Goal: Find contact information: Find contact information

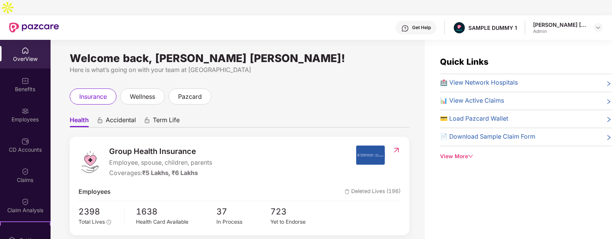
click at [115, 116] on span "Accidental" at bounding box center [121, 121] width 30 height 11
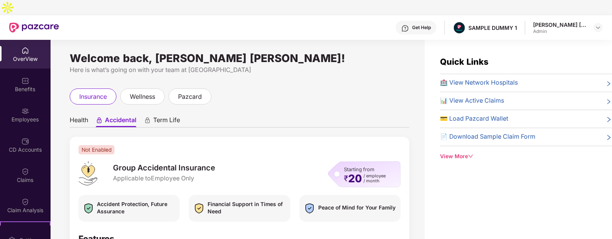
click at [159, 116] on span "Term Life" at bounding box center [166, 121] width 27 height 11
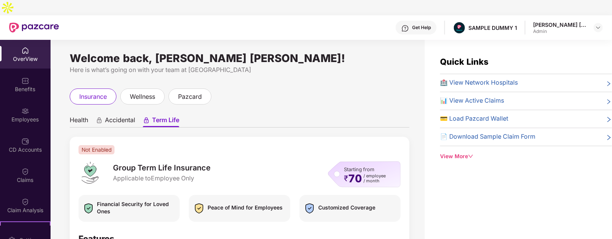
click at [82, 116] on span "Health" at bounding box center [79, 121] width 18 height 11
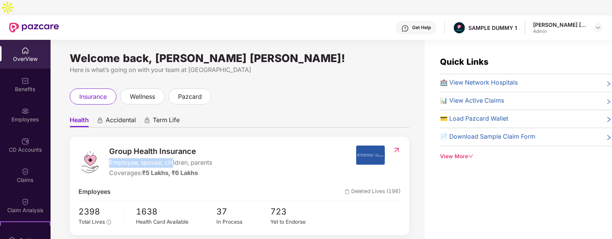
drag, startPoint x: 110, startPoint y: 147, endPoint x: 174, endPoint y: 147, distance: 63.2
click at [174, 158] on span "Employee, spouse, children, parents" at bounding box center [160, 163] width 103 height 10
drag, startPoint x: 110, startPoint y: 160, endPoint x: 191, endPoint y: 160, distance: 80.4
click at [191, 169] on div "Coverages: ₹5 Lakhs, ₹6 Lakhs" at bounding box center [160, 174] width 103 height 10
click at [191, 169] on span "₹5 Lakhs, ₹6 Lakhs" at bounding box center [170, 172] width 56 height 7
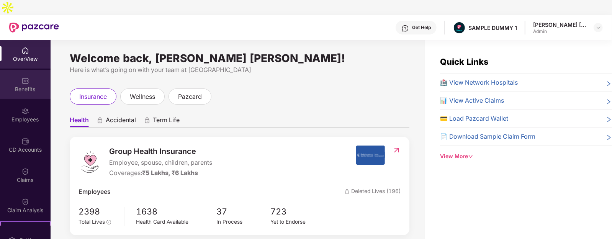
click at [36, 85] on div "Benefits" at bounding box center [25, 89] width 51 height 8
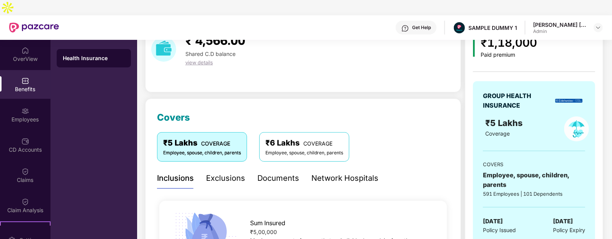
scroll to position [41, 0]
click at [238, 173] on div "Exclusions" at bounding box center [225, 179] width 39 height 12
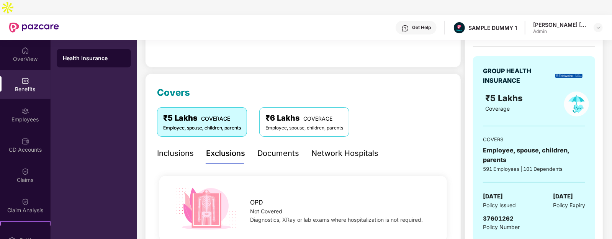
scroll to position [64, 0]
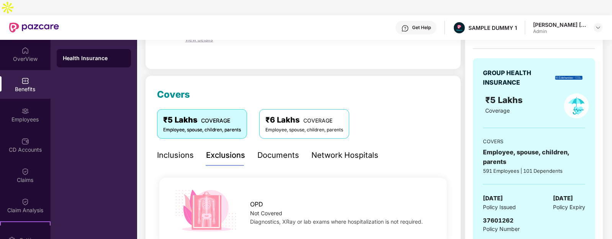
click at [321, 146] on div "Network Hospitals" at bounding box center [344, 155] width 67 height 21
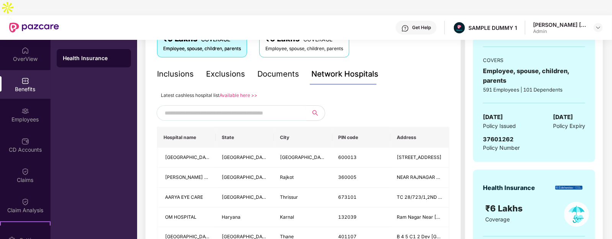
scroll to position [146, 0]
click at [294, 107] on input "text" at bounding box center [230, 112] width 131 height 11
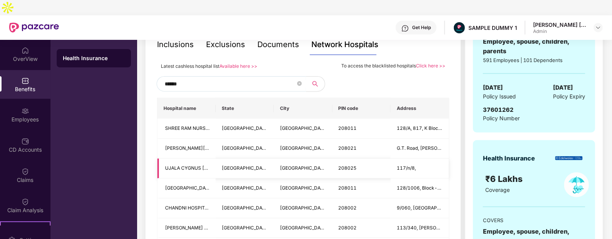
scroll to position [159, 0]
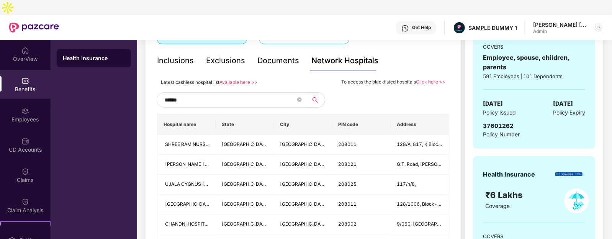
type input "******"
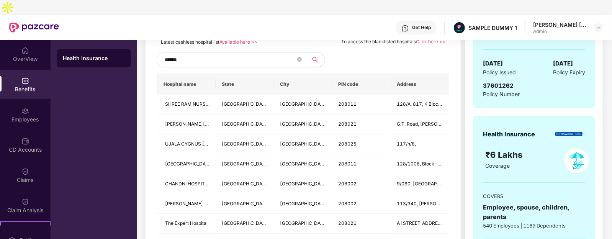
scroll to position [177, 0]
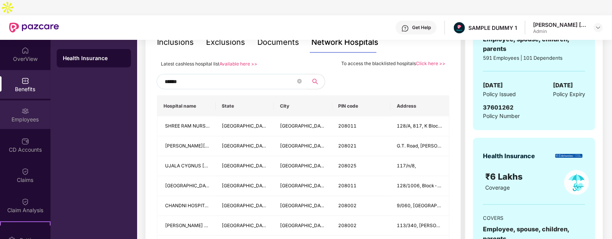
click at [39, 100] on div "Employees" at bounding box center [25, 114] width 51 height 29
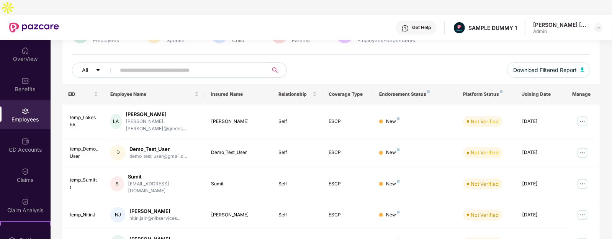
scroll to position [0, 0]
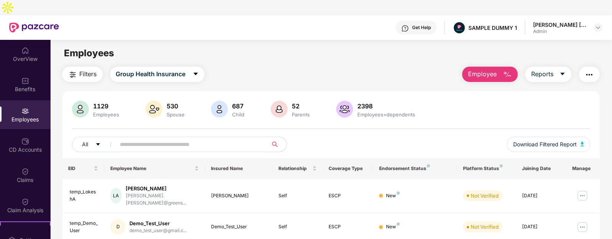
click at [583, 67] on button "button" at bounding box center [589, 74] width 21 height 15
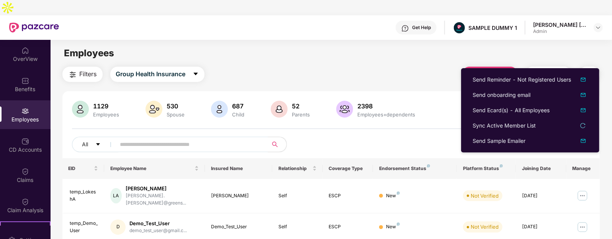
click at [426, 67] on div "Filters Group Health Insurance Employee Reports" at bounding box center [331, 74] width 538 height 15
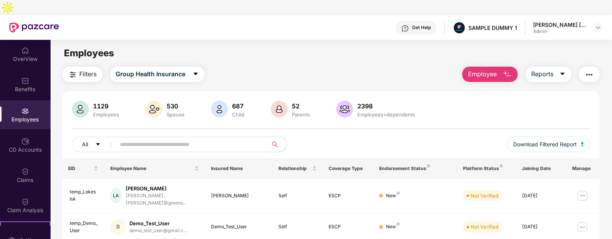
click at [488, 69] on span "Employee" at bounding box center [482, 74] width 29 height 10
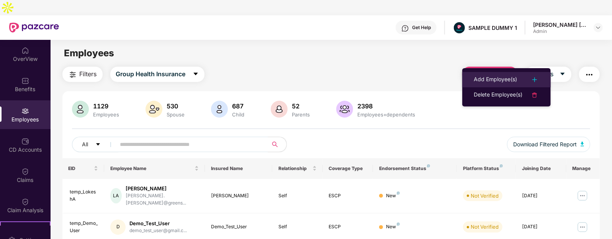
click at [490, 78] on div "Add Employee(s)" at bounding box center [495, 79] width 43 height 9
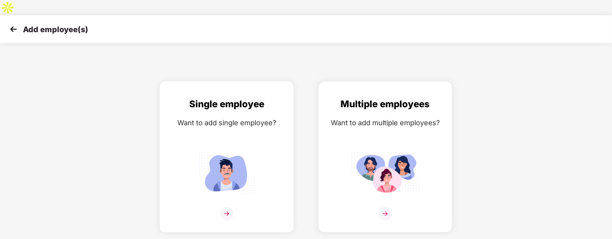
click at [248, 117] on div "Want to add single employee?" at bounding box center [227, 122] width 118 height 11
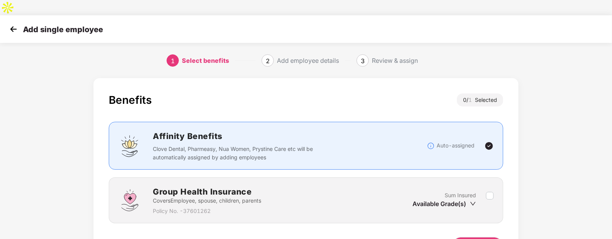
scroll to position [35, 0]
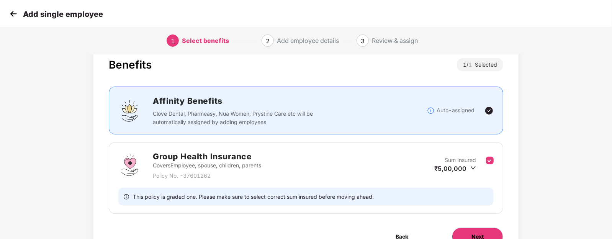
click at [480, 233] on span "Next" at bounding box center [478, 237] width 12 height 8
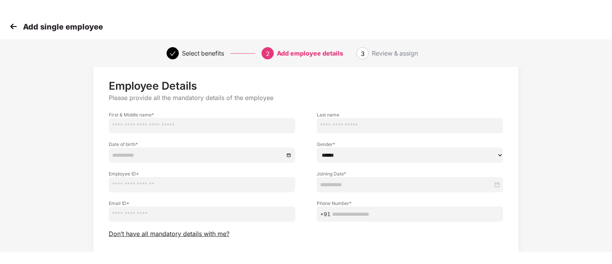
scroll to position [0, 0]
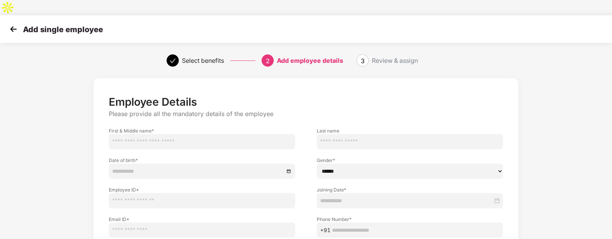
click at [18, 23] on img at bounding box center [13, 28] width 11 height 11
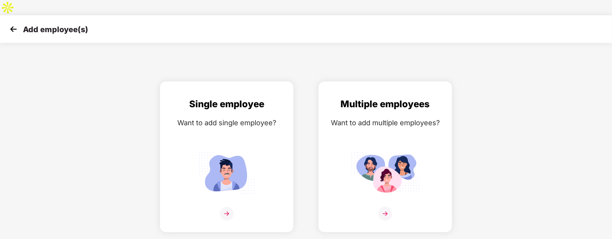
click at [18, 23] on img at bounding box center [13, 28] width 11 height 11
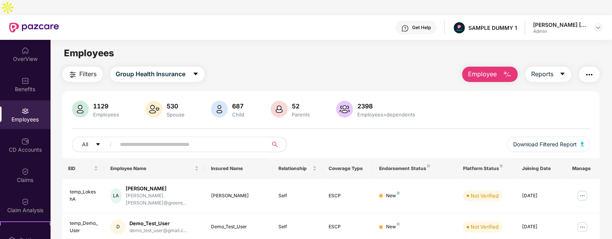
click at [584, 67] on button "button" at bounding box center [589, 74] width 21 height 15
click at [418, 21] on div "Get Help" at bounding box center [416, 28] width 41 height 14
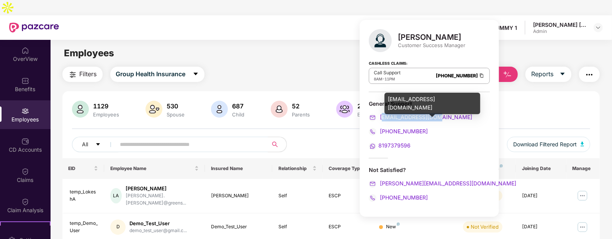
drag, startPoint x: 451, startPoint y: 114, endPoint x: 381, endPoint y: 120, distance: 70.3
click at [381, 120] on div "[EMAIL_ADDRESS][DOMAIN_NAME]" at bounding box center [429, 117] width 121 height 8
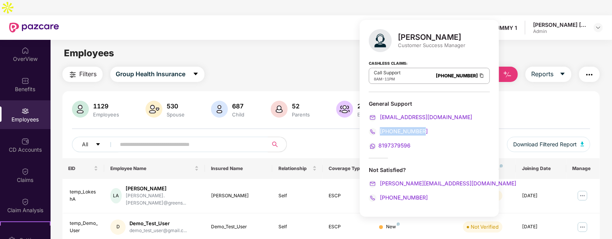
drag, startPoint x: 426, startPoint y: 132, endPoint x: 379, endPoint y: 131, distance: 46.7
click at [379, 131] on div "[PHONE_NUMBER]" at bounding box center [429, 131] width 121 height 8
drag, startPoint x: 417, startPoint y: 146, endPoint x: 376, endPoint y: 148, distance: 41.0
click at [376, 148] on div "8197379596" at bounding box center [429, 145] width 121 height 8
click at [461, 54] on div "Cashless Claims: Call Support 8AM - 11PM [PHONE_NUMBER]" at bounding box center [429, 73] width 121 height 38
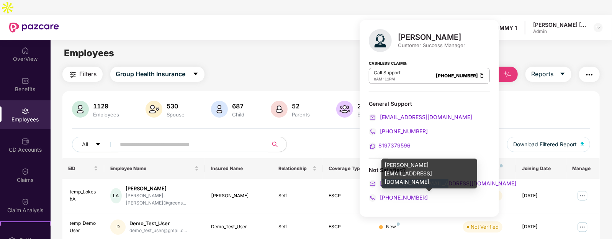
drag, startPoint x: 445, startPoint y: 181, endPoint x: 383, endPoint y: 185, distance: 61.8
click at [383, 185] on div "[PERSON_NAME][EMAIL_ADDRESS][DOMAIN_NAME]" at bounding box center [429, 183] width 121 height 8
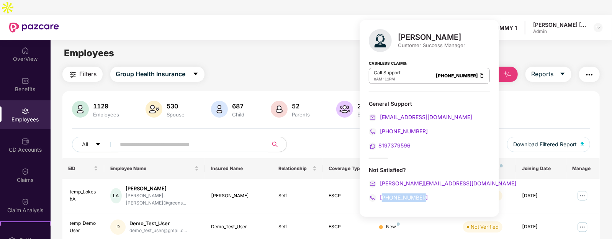
drag, startPoint x: 427, startPoint y: 199, endPoint x: 382, endPoint y: 200, distance: 45.2
click at [382, 200] on div "[PHONE_NUMBER]" at bounding box center [429, 197] width 121 height 8
click at [331, 67] on div "Filters Group Health Insurance Employee Reports" at bounding box center [331, 74] width 538 height 15
